Goal: Check status: Check status

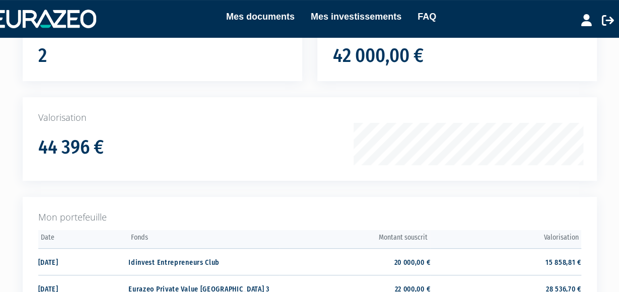
scroll to position [201, 0]
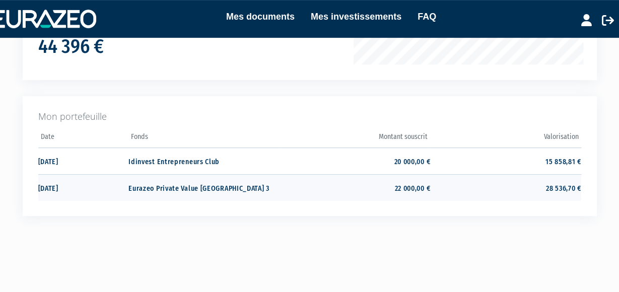
click at [347, 192] on td "22 000,00 €" at bounding box center [354, 187] width 151 height 27
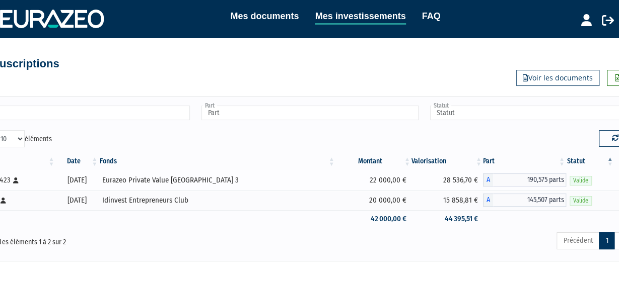
click at [204, 179] on div "Eurazeo Private Value [GEOGRAPHIC_DATA] 3" at bounding box center [217, 180] width 230 height 11
click at [449, 181] on td "28 536,70 €" at bounding box center [446, 180] width 71 height 20
click at [576, 180] on span "Valide" at bounding box center [580, 181] width 22 height 10
click at [545, 182] on span "190,575 parts" at bounding box center [529, 180] width 73 height 13
click at [191, 186] on td "Eurazeo Private Value [GEOGRAPHIC_DATA] 3" at bounding box center [217, 180] width 237 height 20
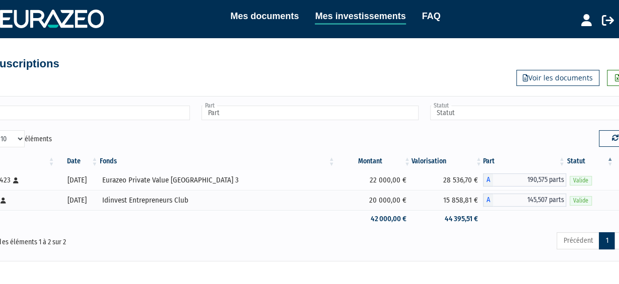
click at [200, 180] on div "Eurazeo Private Value [GEOGRAPHIC_DATA] 3" at bounding box center [217, 180] width 230 height 11
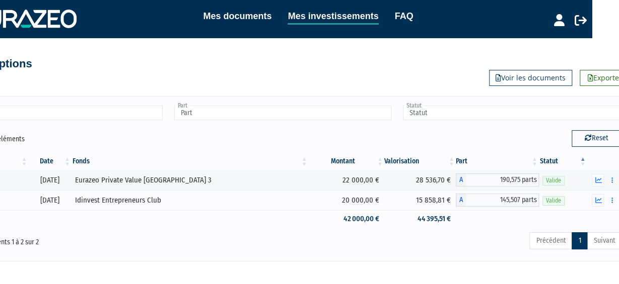
scroll to position [0, 38]
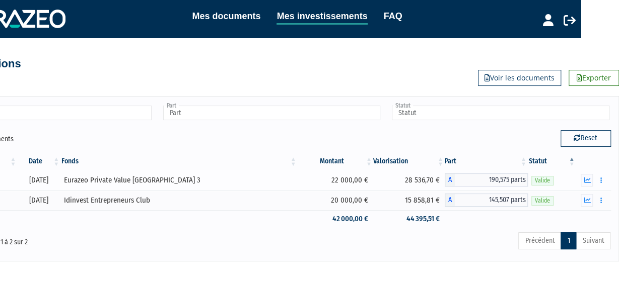
drag, startPoint x: 397, startPoint y: 181, endPoint x: 423, endPoint y: 176, distance: 26.7
click at [423, 176] on td "28 536,70 €" at bounding box center [408, 180] width 71 height 20
copy td "28 536,70"
click at [587, 181] on icon "button" at bounding box center [587, 180] width 7 height 7
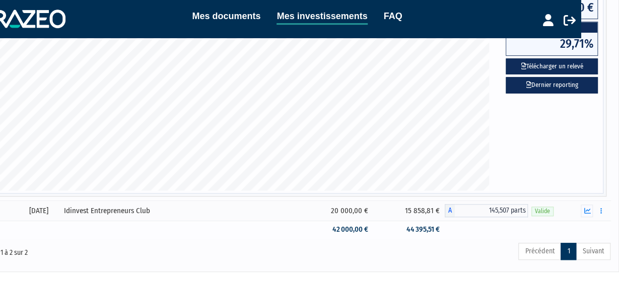
scroll to position [101, 38]
